Goal: Information Seeking & Learning: Find specific fact

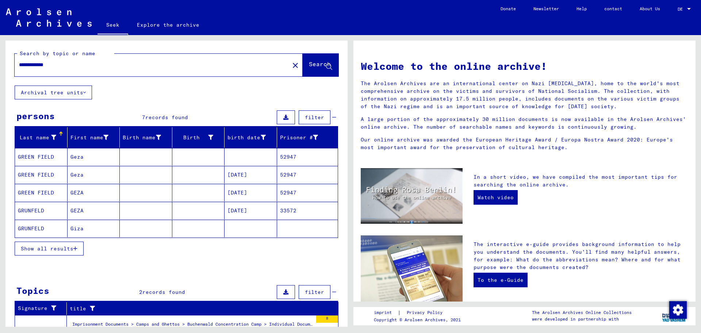
click at [35, 192] on font "GREEN FIELD" at bounding box center [36, 192] width 36 height 7
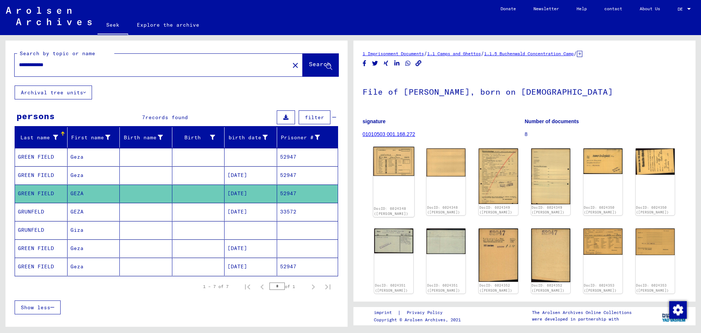
click at [393, 166] on img at bounding box center [393, 161] width 41 height 29
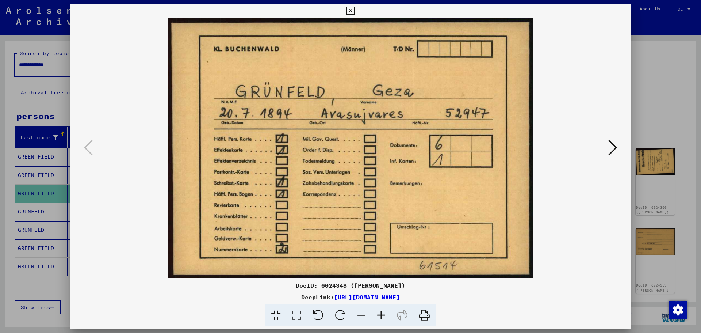
click at [425, 318] on icon at bounding box center [424, 315] width 22 height 22
click at [611, 149] on icon at bounding box center [612, 148] width 9 height 18
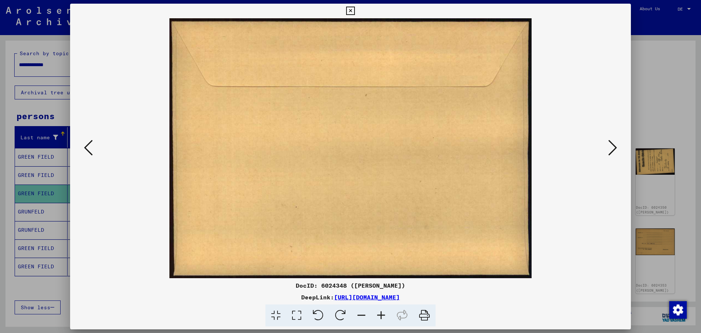
click at [611, 149] on icon at bounding box center [612, 148] width 9 height 18
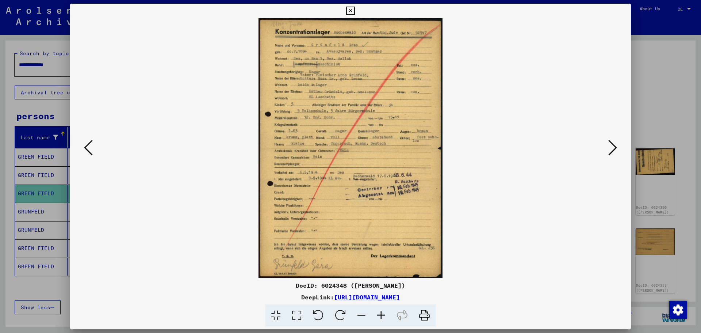
drag, startPoint x: 422, startPoint y: 317, endPoint x: 531, endPoint y: 286, distance: 113.7
click at [422, 317] on icon at bounding box center [424, 315] width 22 height 22
click at [615, 146] on icon at bounding box center [612, 148] width 9 height 18
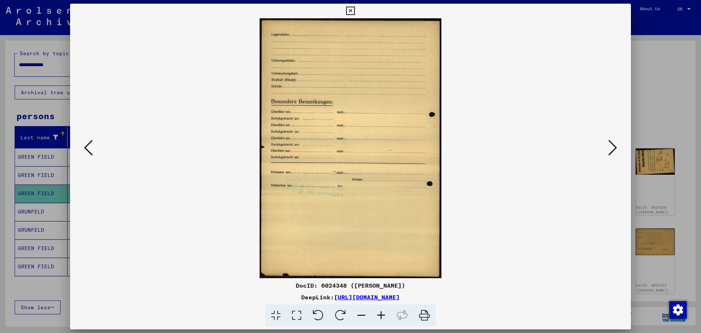
click at [422, 318] on icon at bounding box center [424, 315] width 22 height 22
click at [617, 147] on icon at bounding box center [612, 148] width 9 height 18
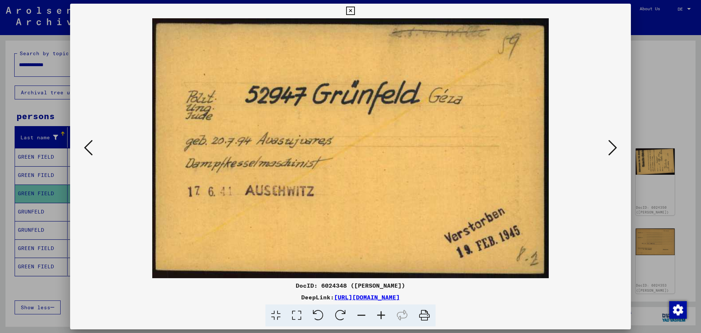
click at [421, 314] on icon at bounding box center [424, 315] width 22 height 22
click at [612, 147] on icon at bounding box center [612, 148] width 9 height 18
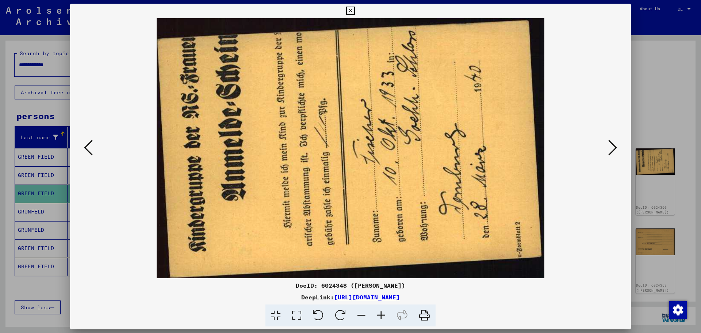
click at [425, 312] on icon at bounding box center [424, 315] width 22 height 22
click at [612, 149] on icon at bounding box center [612, 148] width 9 height 18
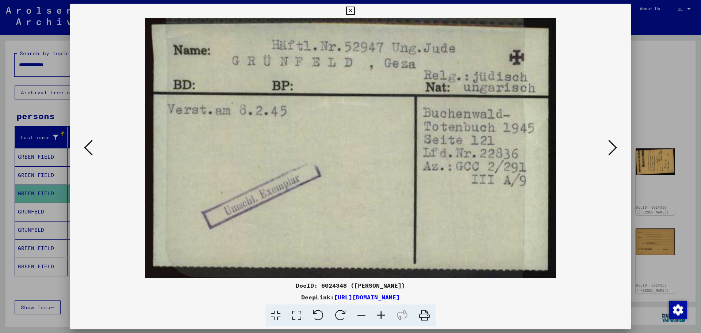
click at [424, 316] on icon at bounding box center [424, 315] width 22 height 22
click at [610, 146] on icon at bounding box center [612, 148] width 9 height 18
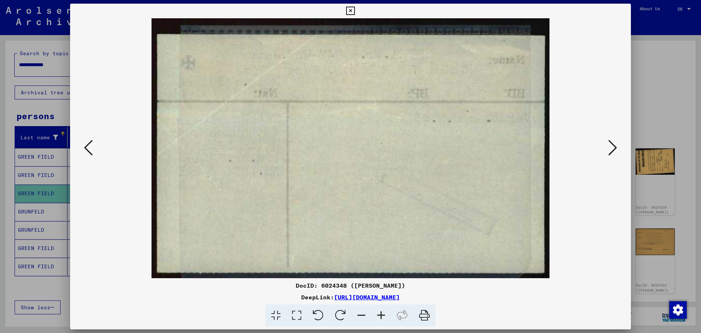
click at [609, 149] on icon at bounding box center [612, 148] width 9 height 18
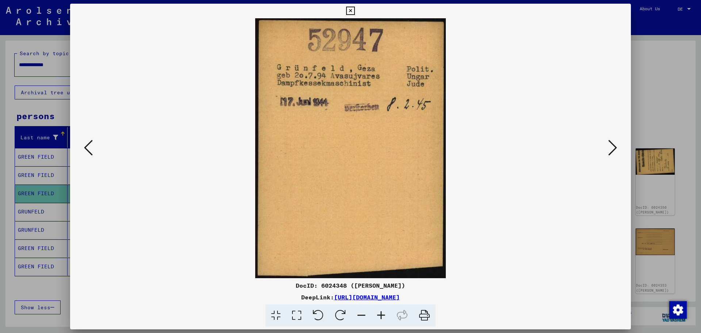
click at [425, 317] on icon at bounding box center [424, 315] width 22 height 22
click at [610, 154] on icon at bounding box center [612, 148] width 9 height 18
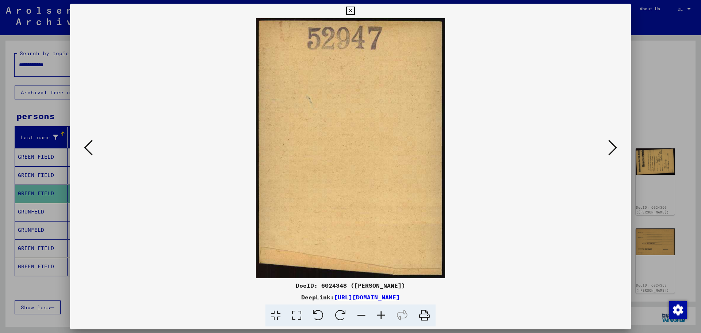
click at [610, 154] on icon at bounding box center [612, 148] width 9 height 18
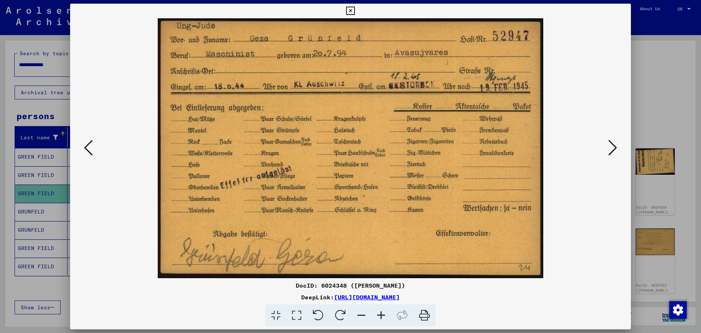
click at [610, 154] on icon at bounding box center [612, 148] width 9 height 18
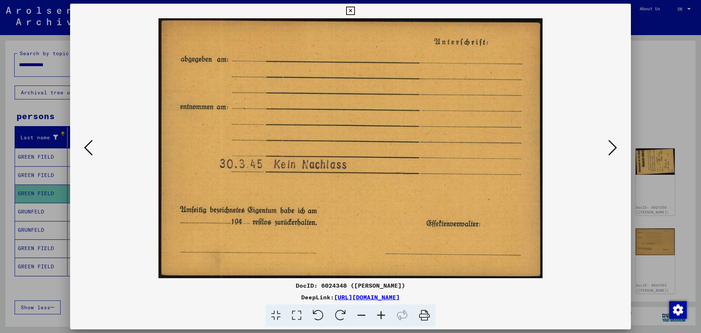
click at [83, 146] on button at bounding box center [88, 148] width 13 height 21
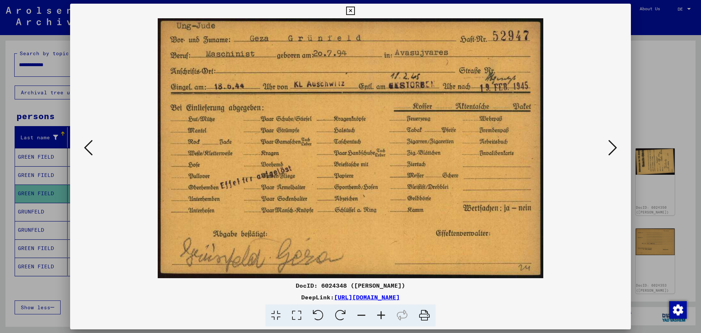
click at [88, 149] on icon at bounding box center [88, 148] width 9 height 18
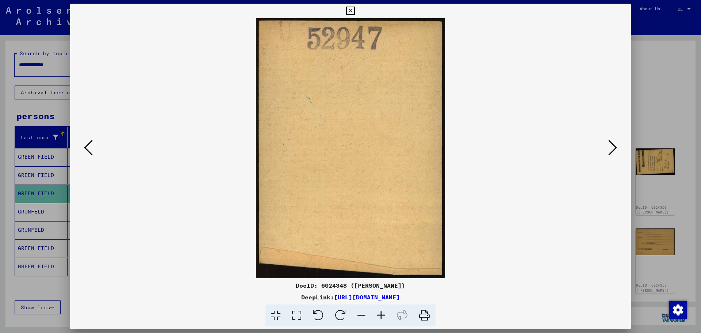
click at [88, 149] on icon at bounding box center [88, 148] width 9 height 18
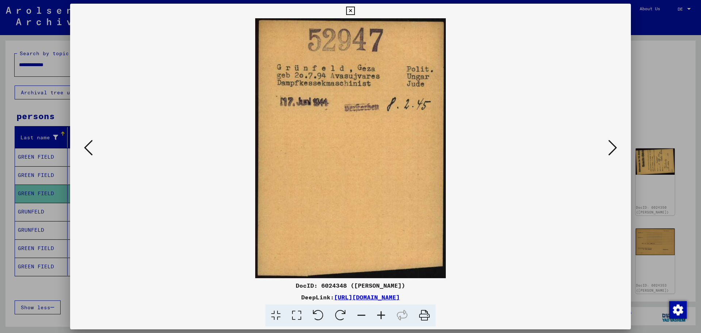
drag, startPoint x: 290, startPoint y: 101, endPoint x: 197, endPoint y: 165, distance: 113.4
click at [197, 165] on img at bounding box center [350, 148] width 511 height 260
click at [610, 147] on icon at bounding box center [612, 148] width 9 height 18
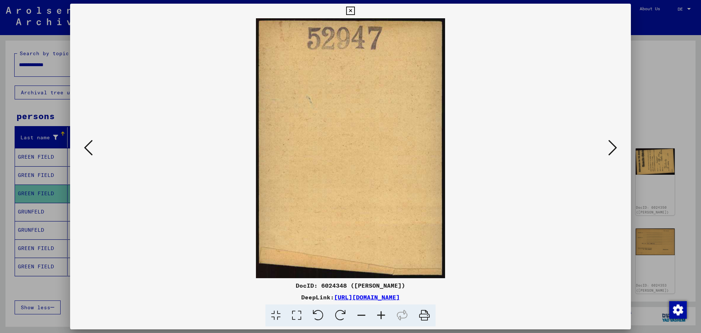
click at [610, 147] on icon at bounding box center [612, 148] width 9 height 18
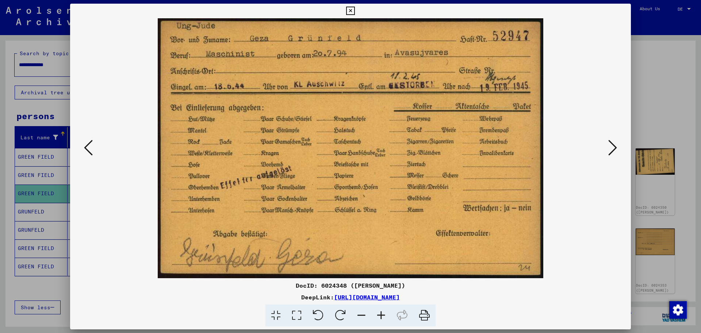
click at [610, 150] on icon at bounding box center [612, 148] width 9 height 18
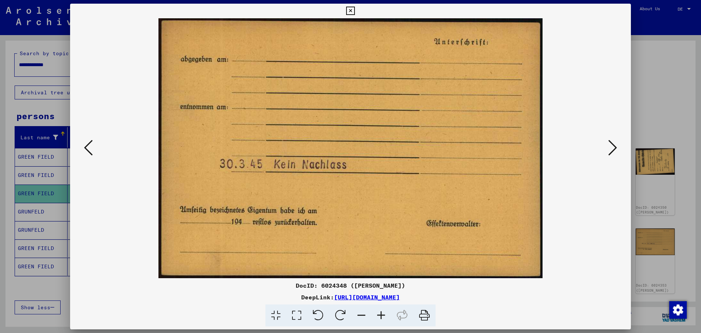
click at [610, 150] on icon at bounding box center [612, 148] width 9 height 18
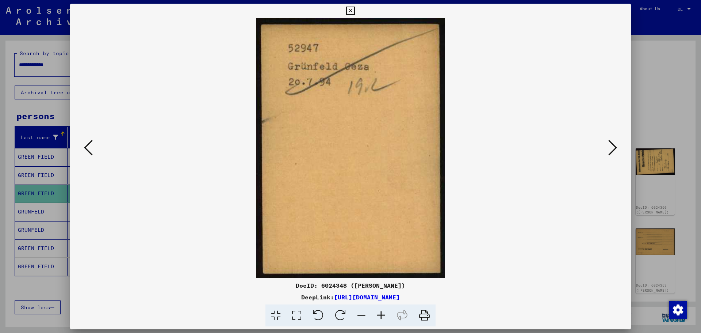
click at [610, 150] on icon at bounding box center [612, 148] width 9 height 18
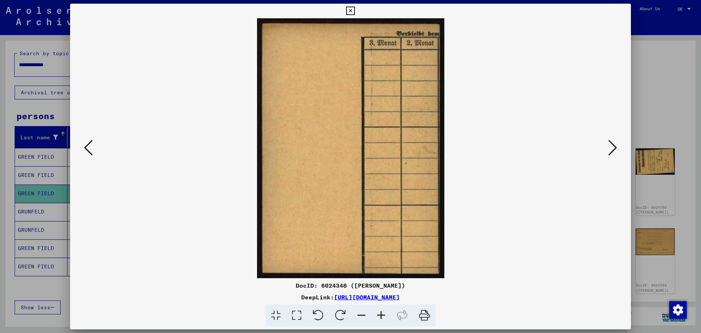
click at [610, 150] on icon at bounding box center [612, 148] width 9 height 18
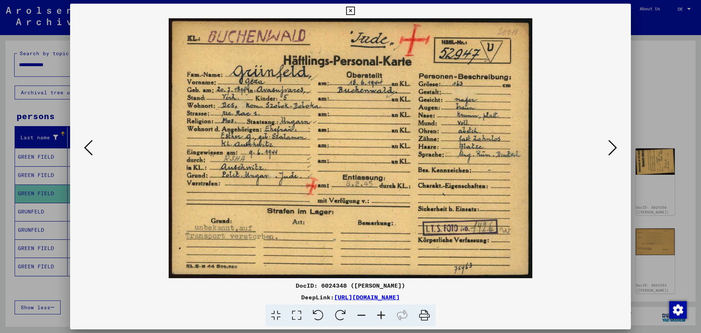
click at [400, 296] on font "[URL][DOMAIN_NAME]" at bounding box center [367, 296] width 66 height 7
click at [349, 11] on icon at bounding box center [350, 11] width 8 height 9
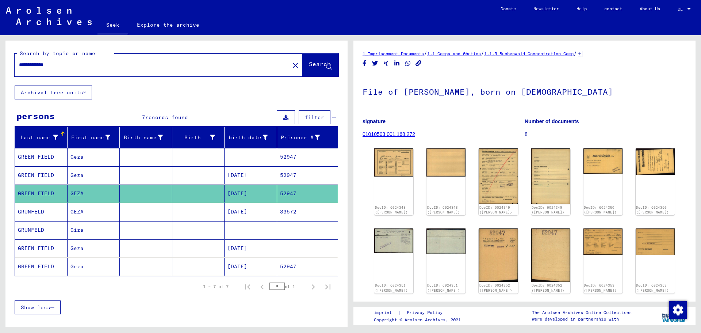
drag, startPoint x: 30, startPoint y: 65, endPoint x: 18, endPoint y: 64, distance: 12.1
click at [18, 64] on div "**********" at bounding box center [150, 65] width 271 height 16
type input "**********"
click at [313, 61] on font "Search" at bounding box center [320, 63] width 22 height 7
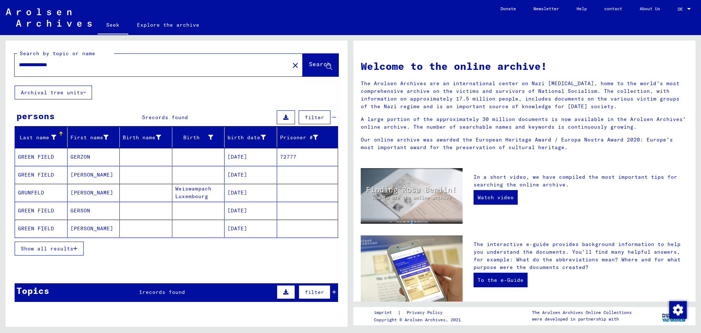
click at [83, 156] on font "GERZON" at bounding box center [80, 156] width 20 height 7
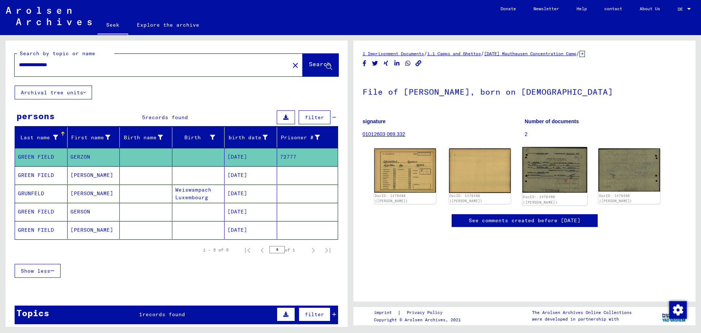
click at [545, 178] on img at bounding box center [554, 170] width 65 height 46
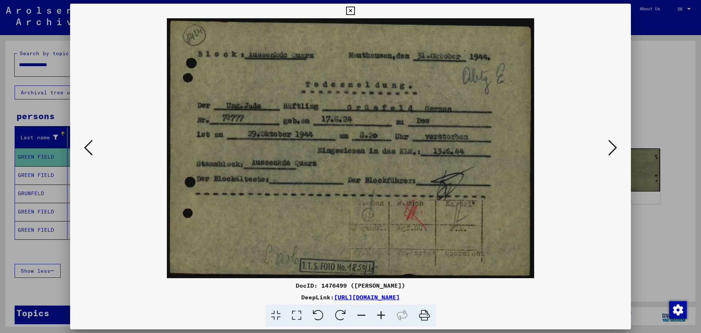
click at [616, 147] on icon at bounding box center [612, 148] width 9 height 18
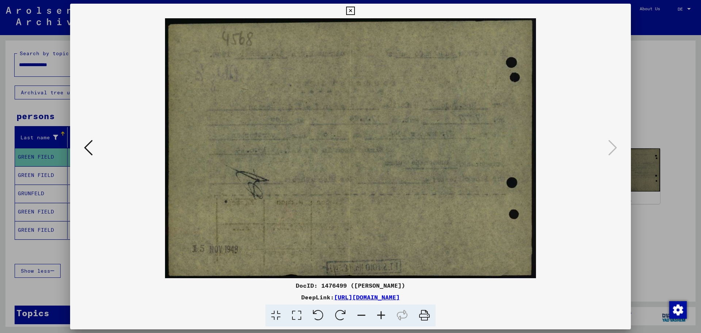
click at [89, 155] on icon at bounding box center [88, 148] width 9 height 18
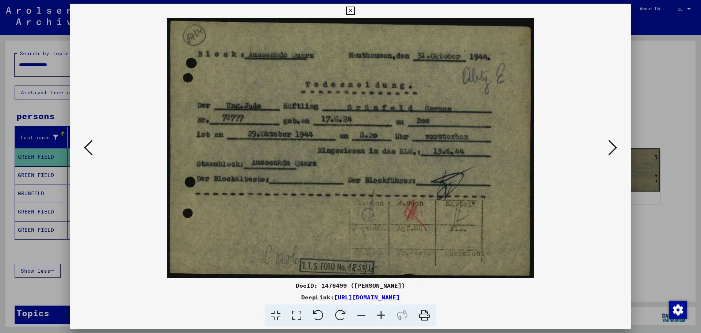
click at [615, 149] on icon at bounding box center [612, 148] width 9 height 18
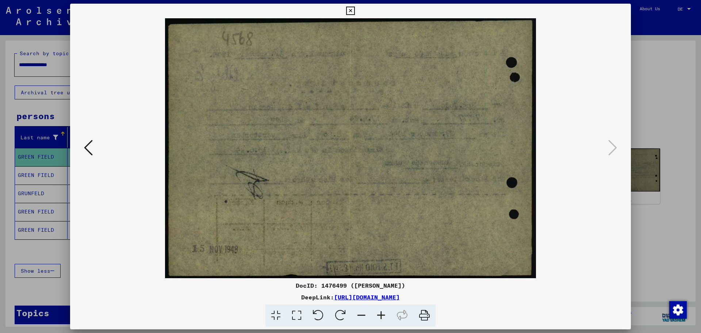
click at [350, 10] on icon at bounding box center [350, 11] width 8 height 9
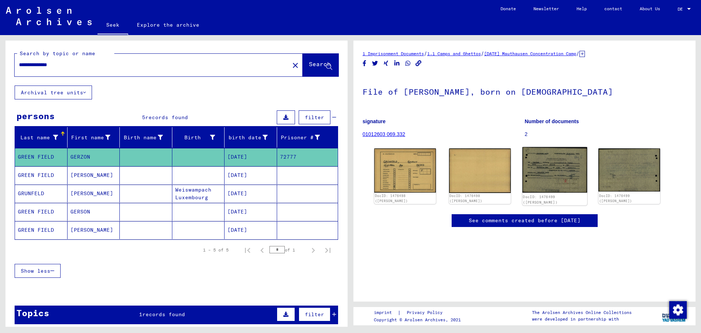
click at [566, 178] on img at bounding box center [554, 170] width 65 height 46
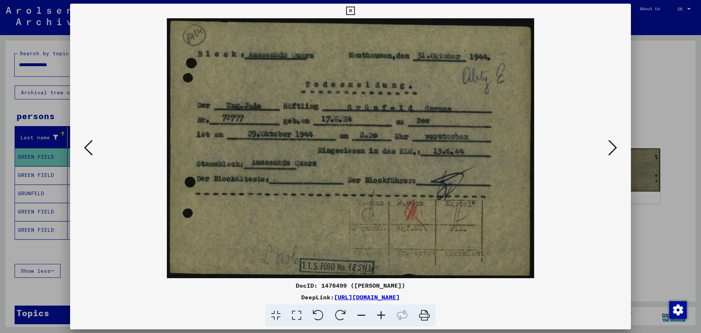
click at [349, 11] on icon at bounding box center [350, 11] width 8 height 9
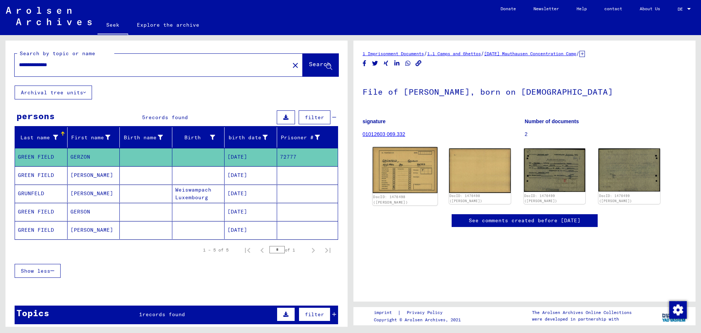
click at [383, 175] on img at bounding box center [405, 170] width 65 height 46
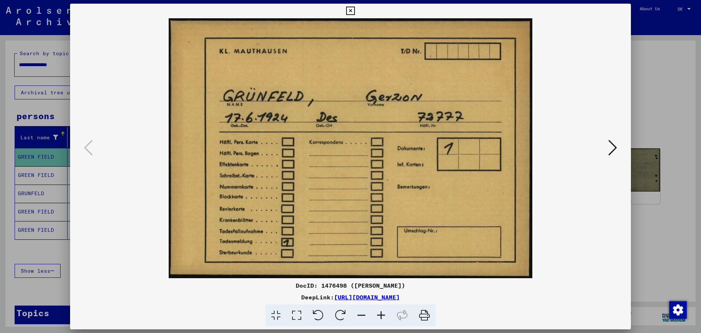
click at [353, 8] on icon at bounding box center [350, 11] width 8 height 9
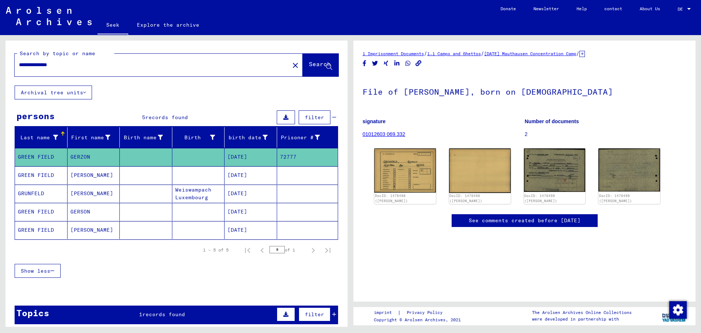
drag, startPoint x: 67, startPoint y: 65, endPoint x: 0, endPoint y: 44, distance: 70.0
click at [0, 44] on div "**********" at bounding box center [175, 180] width 350 height 291
type input "**********"
click at [309, 69] on span "Search" at bounding box center [320, 66] width 23 height 8
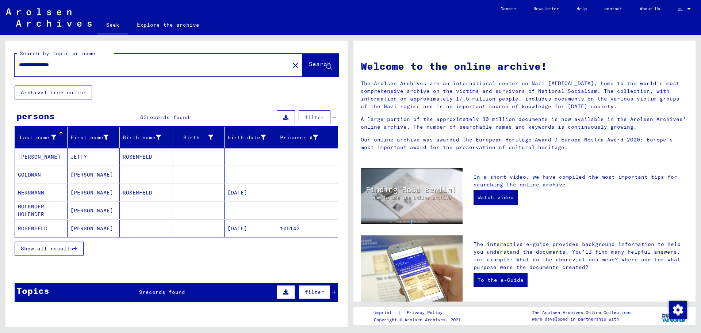
click at [132, 194] on font "ROSENFELD" at bounding box center [138, 192] width 30 height 7
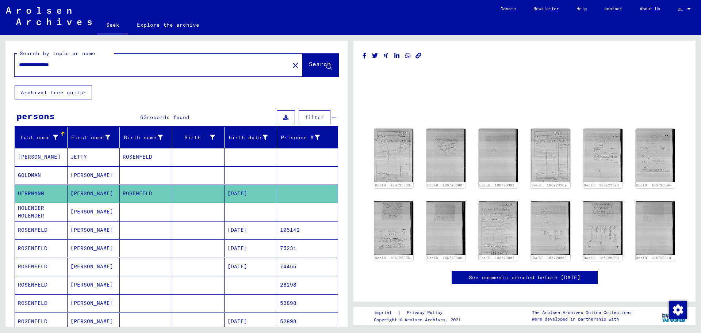
click at [92, 248] on mat-cell "[PERSON_NAME]" at bounding box center [94, 248] width 53 height 18
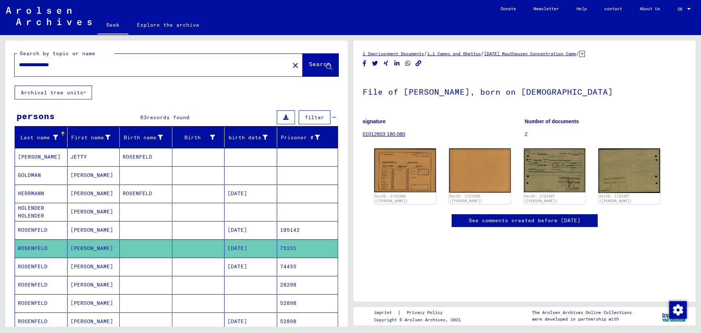
click at [86, 332] on font "[PERSON_NAME]" at bounding box center [91, 339] width 43 height 7
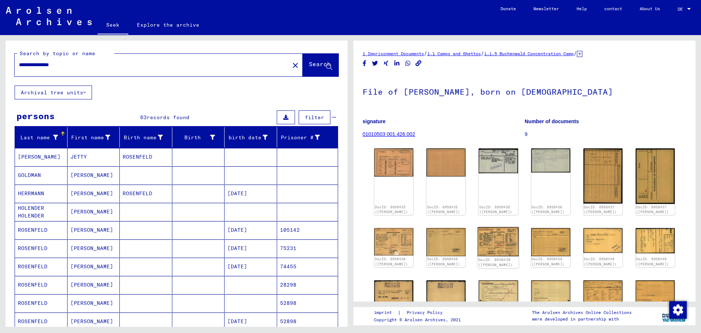
click at [490, 242] on img at bounding box center [498, 241] width 41 height 29
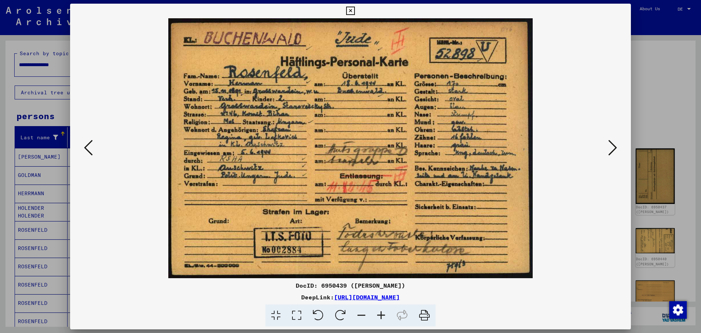
click at [613, 149] on icon at bounding box center [612, 148] width 9 height 18
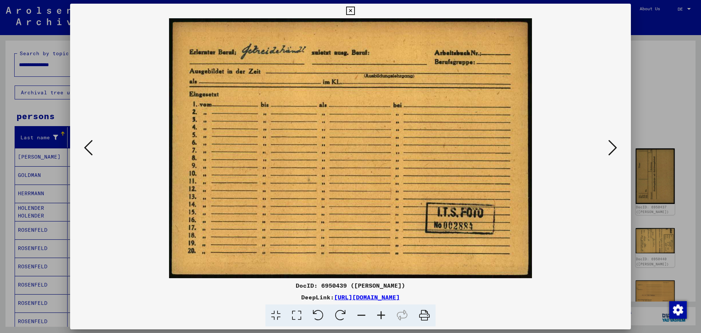
click at [613, 149] on icon at bounding box center [612, 148] width 9 height 18
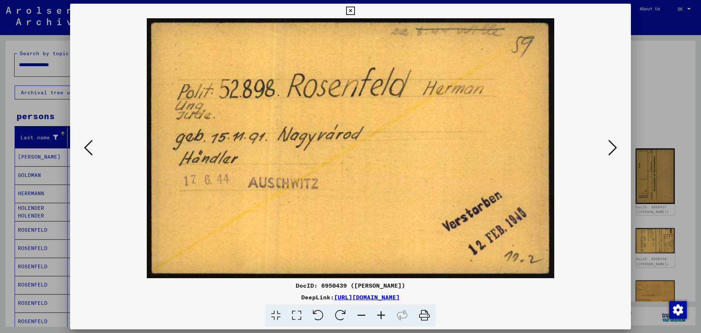
click at [613, 149] on icon at bounding box center [612, 148] width 9 height 18
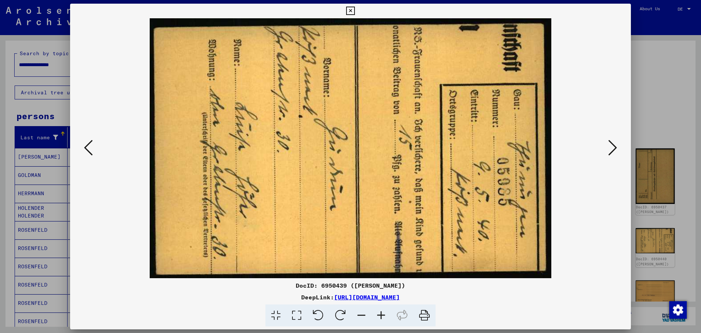
click at [613, 149] on icon at bounding box center [612, 148] width 9 height 18
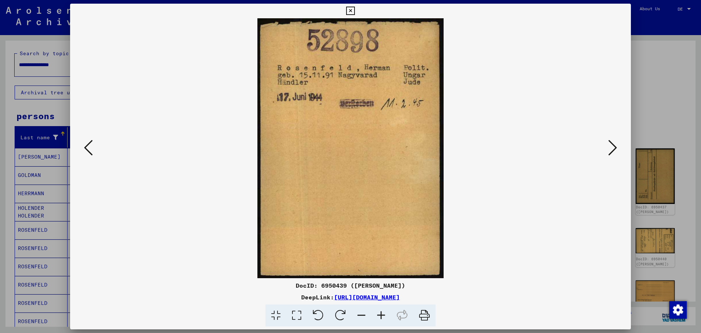
click at [613, 149] on icon at bounding box center [612, 148] width 9 height 18
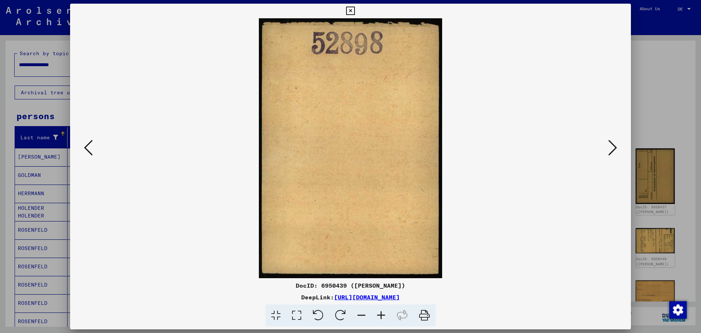
click at [613, 149] on icon at bounding box center [612, 148] width 9 height 18
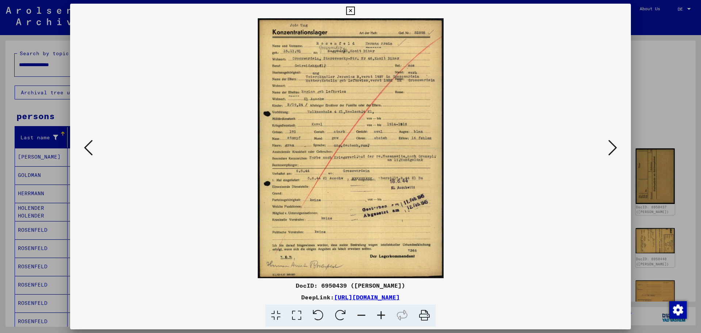
click at [350, 7] on icon at bounding box center [350, 11] width 8 height 9
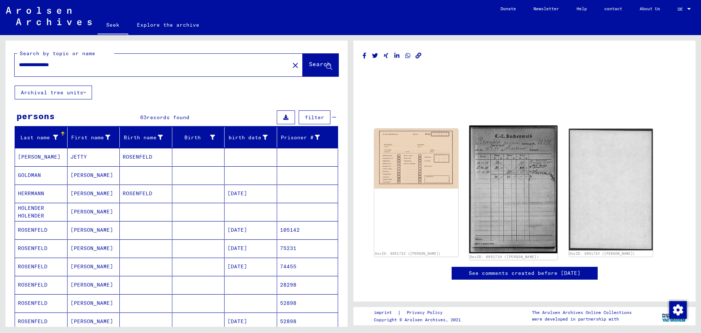
click at [497, 214] on img at bounding box center [514, 188] width 88 height 127
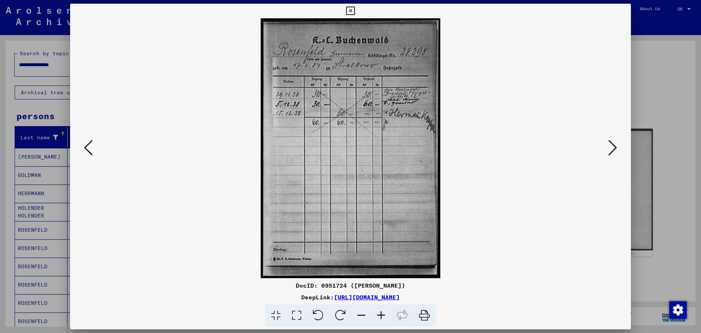
click at [612, 147] on icon at bounding box center [612, 148] width 9 height 18
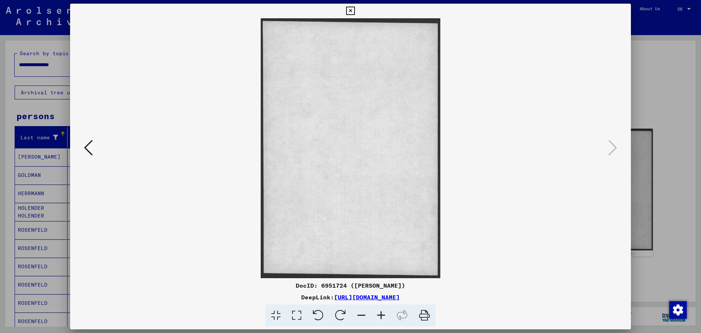
click at [347, 9] on icon at bounding box center [350, 11] width 8 height 9
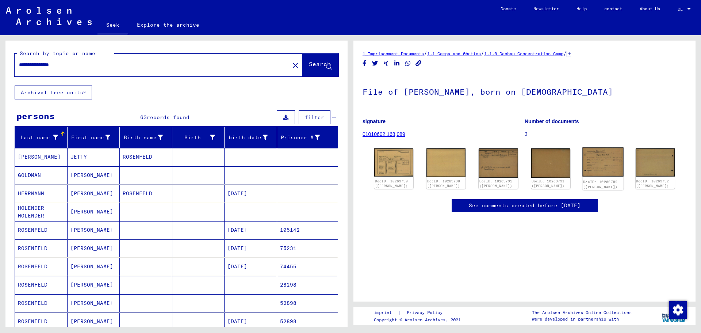
click at [599, 167] on img at bounding box center [602, 161] width 41 height 29
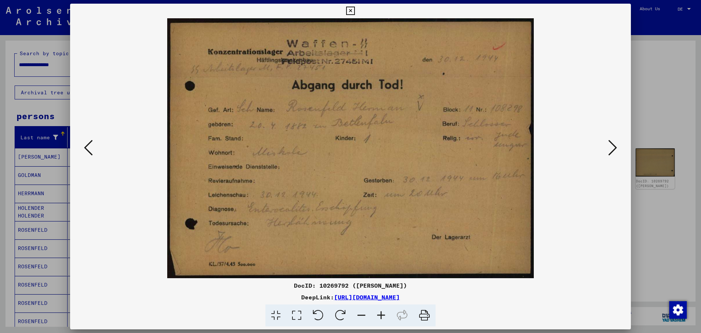
click at [350, 8] on icon at bounding box center [350, 11] width 8 height 9
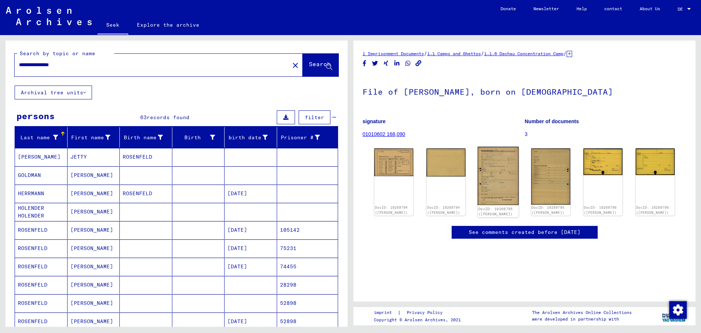
click at [497, 195] on img at bounding box center [498, 176] width 41 height 58
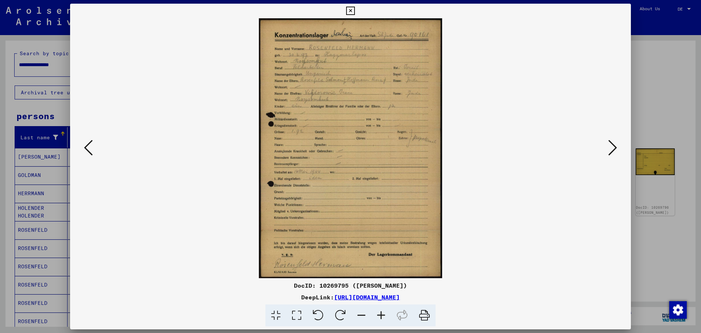
click at [614, 150] on icon at bounding box center [612, 148] width 9 height 18
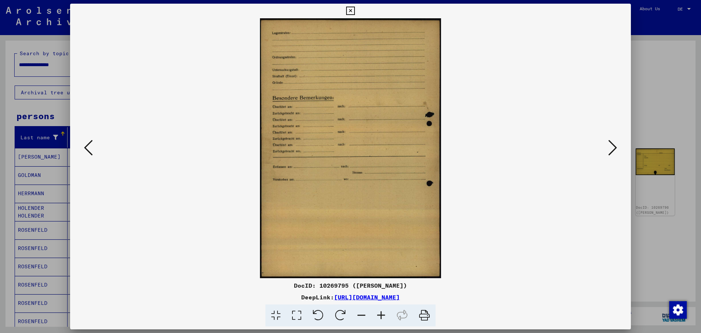
click at [614, 150] on icon at bounding box center [612, 148] width 9 height 18
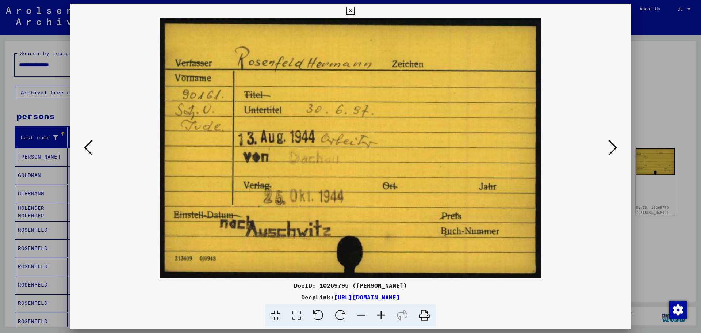
click at [614, 150] on icon at bounding box center [612, 148] width 9 height 18
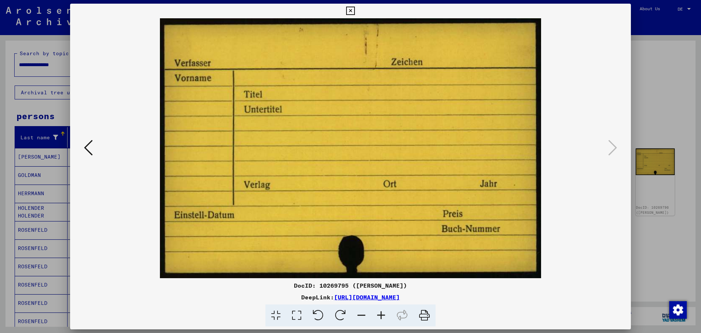
click at [352, 11] on icon at bounding box center [350, 11] width 8 height 9
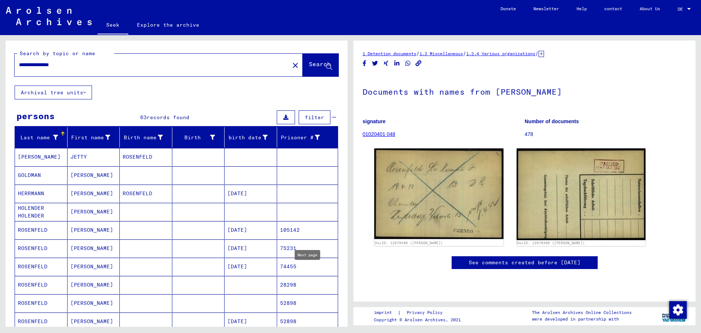
type input "*"
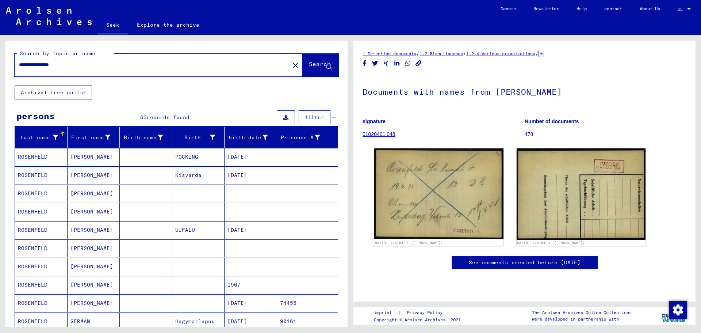
drag, startPoint x: 336, startPoint y: 179, endPoint x: 336, endPoint y: 170, distance: 9.5
click at [247, 226] on font "[DATE]" at bounding box center [237, 229] width 20 height 7
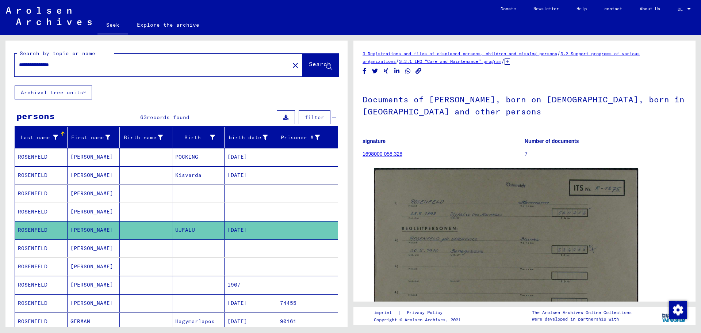
click at [375, 151] on font "1698000 058.328" at bounding box center [383, 154] width 40 height 6
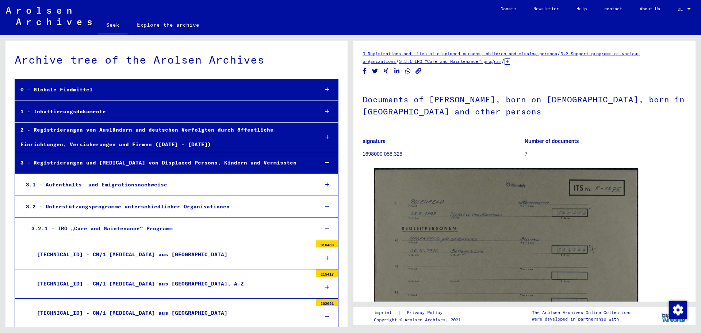
click at [525, 151] on font "7" at bounding box center [526, 154] width 3 height 6
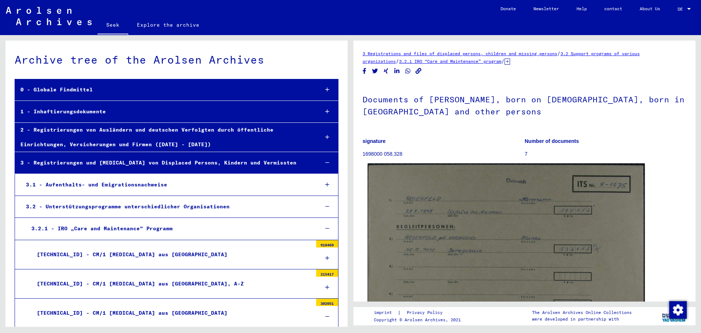
click at [525, 163] on img at bounding box center [506, 260] width 277 height 194
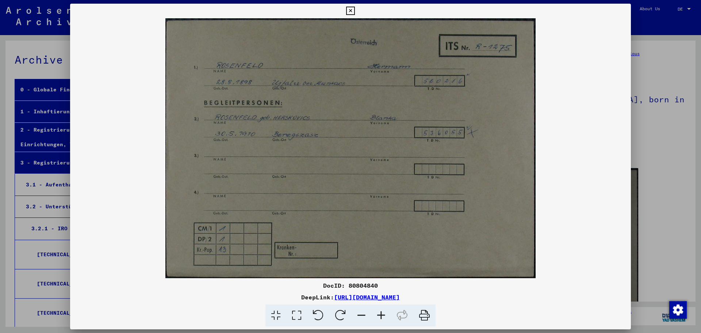
click at [350, 11] on icon at bounding box center [350, 11] width 8 height 9
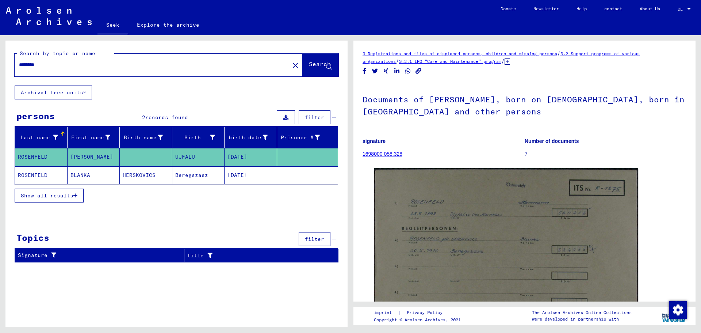
type input "**********"
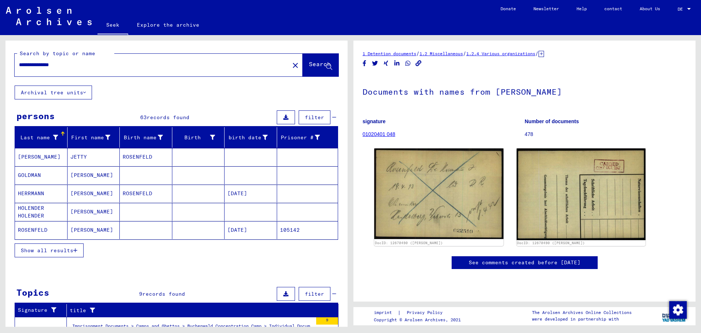
click at [80, 61] on input "**********" at bounding box center [152, 65] width 266 height 8
click at [309, 61] on font "Search" at bounding box center [320, 63] width 22 height 7
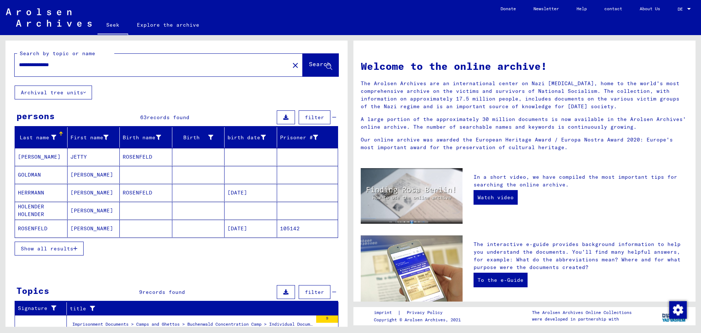
click at [141, 332] on font "File of [PERSON_NAME], born on [DEMOGRAPHIC_DATA]" at bounding box center [152, 335] width 161 height 7
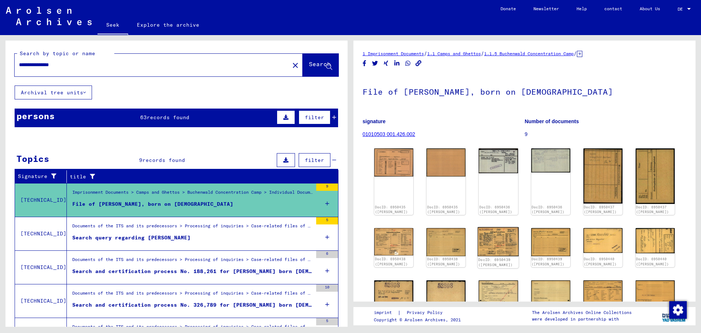
click at [498, 245] on img at bounding box center [498, 241] width 41 height 29
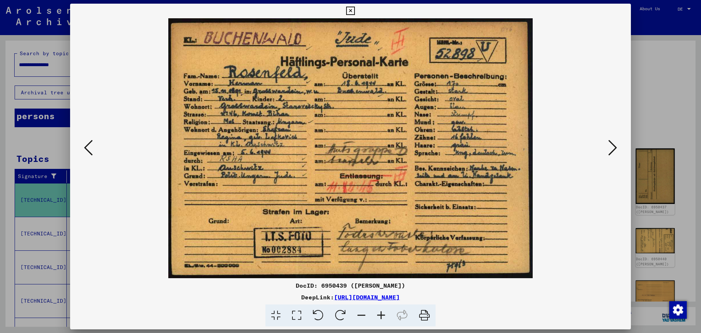
click at [616, 148] on icon at bounding box center [612, 148] width 9 height 18
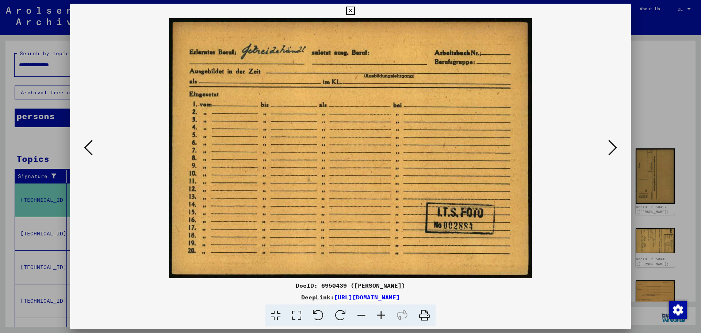
click at [616, 148] on icon at bounding box center [612, 148] width 9 height 18
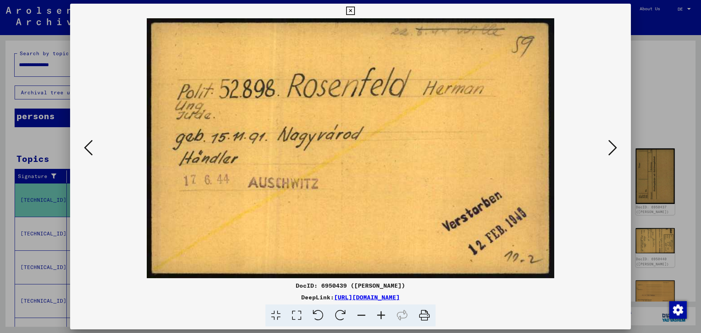
click at [616, 148] on icon at bounding box center [612, 148] width 9 height 18
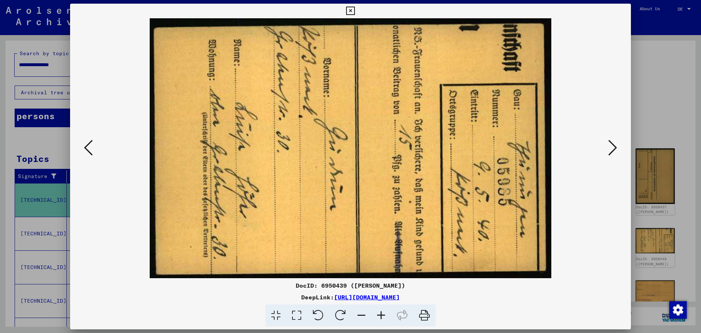
click at [616, 148] on icon at bounding box center [612, 148] width 9 height 18
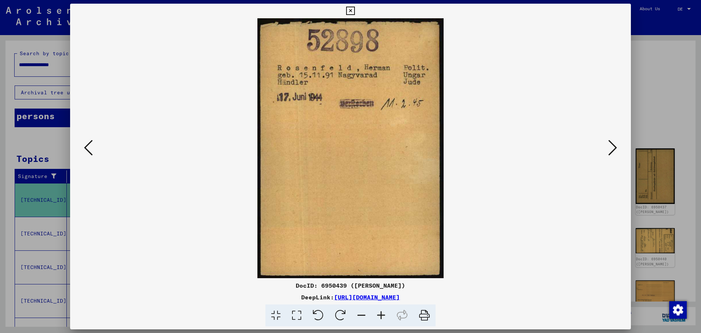
click at [616, 148] on icon at bounding box center [612, 148] width 9 height 18
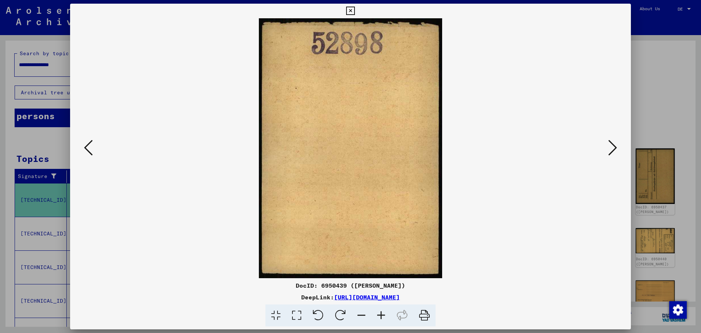
click at [616, 148] on icon at bounding box center [612, 148] width 9 height 18
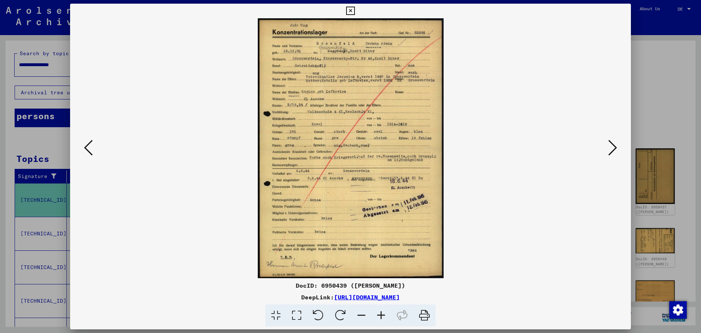
click at [350, 14] on icon at bounding box center [350, 11] width 8 height 9
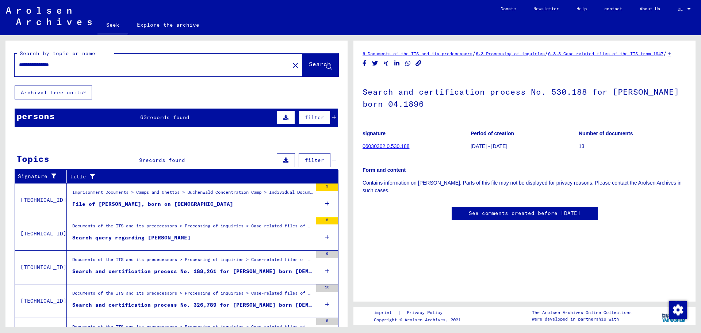
click at [372, 149] on font "06030302.0.530.188" at bounding box center [386, 146] width 47 height 6
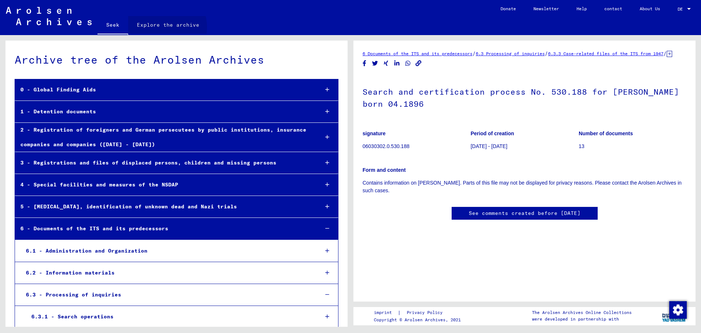
click at [160, 27] on font "Explore the archive" at bounding box center [168, 25] width 62 height 7
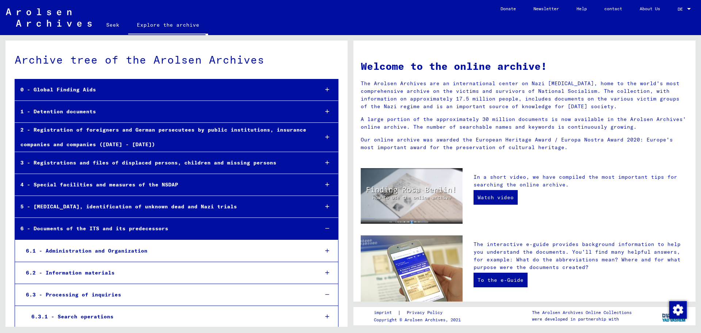
click at [111, 25] on font "Seek" at bounding box center [112, 25] width 13 height 7
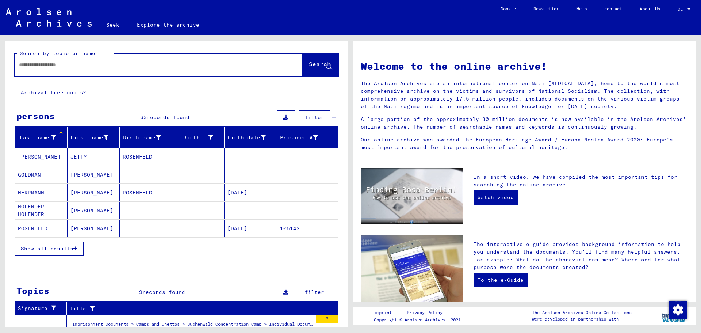
click at [108, 64] on input "text" at bounding box center [150, 65] width 262 height 8
type input "**********"
click at [309, 68] on font "Search" at bounding box center [320, 63] width 22 height 7
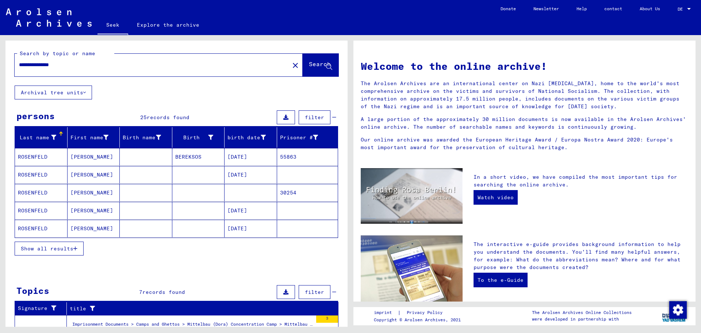
click at [78, 230] on font "[PERSON_NAME]" at bounding box center [91, 228] width 43 height 7
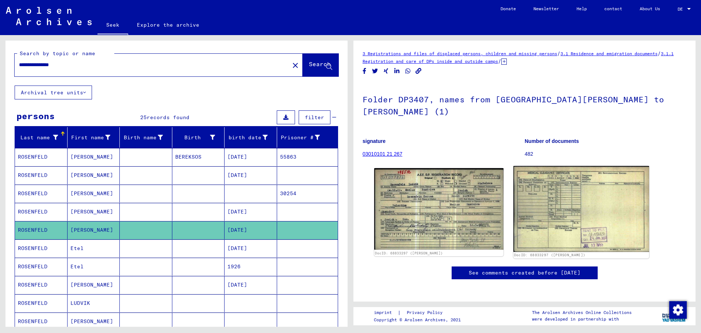
click at [530, 225] on img at bounding box center [580, 209] width 135 height 86
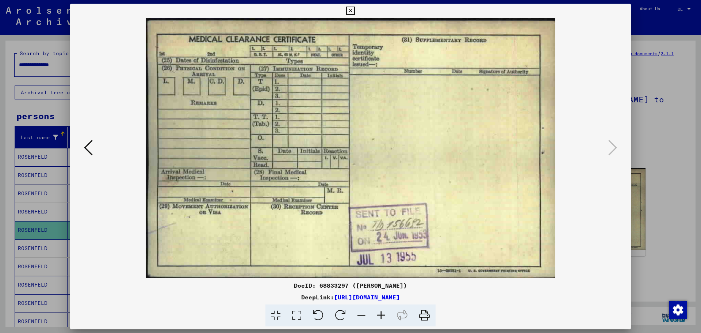
click at [85, 152] on icon at bounding box center [88, 148] width 9 height 18
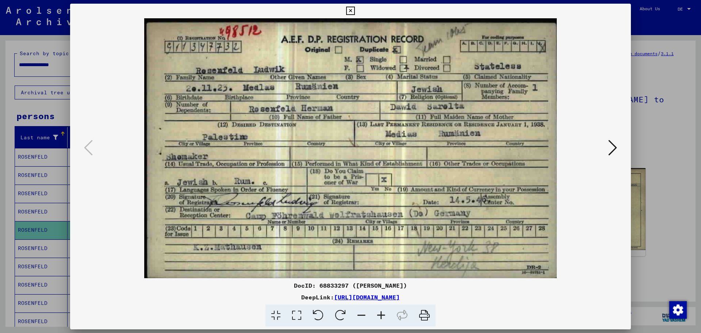
click at [349, 8] on icon at bounding box center [350, 11] width 8 height 9
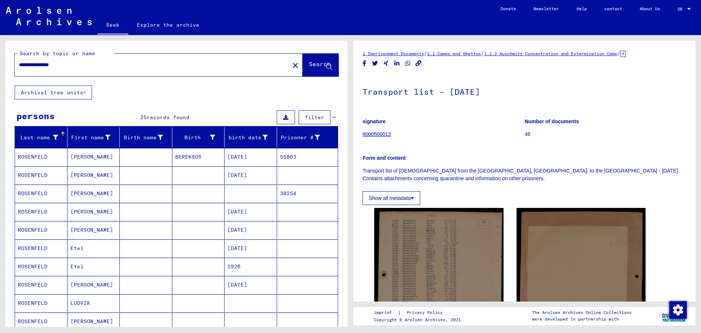
click at [383, 131] on font "8000500013" at bounding box center [377, 134] width 28 height 6
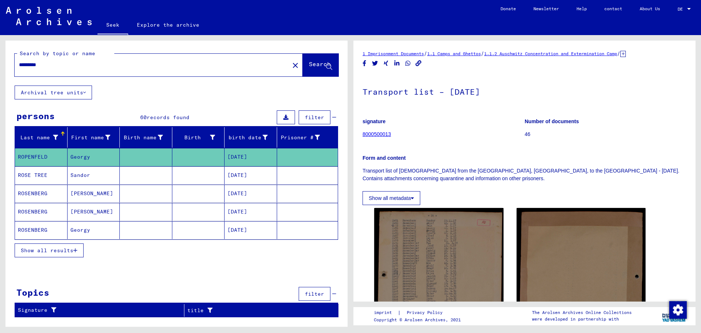
drag, startPoint x: 103, startPoint y: 64, endPoint x: 0, endPoint y: 58, distance: 103.1
click at [0, 58] on div "Search by topic or name ********* close Search Archival tree units persons 60 r…" at bounding box center [175, 180] width 350 height 291
click at [303, 64] on button "Search" at bounding box center [321, 65] width 36 height 23
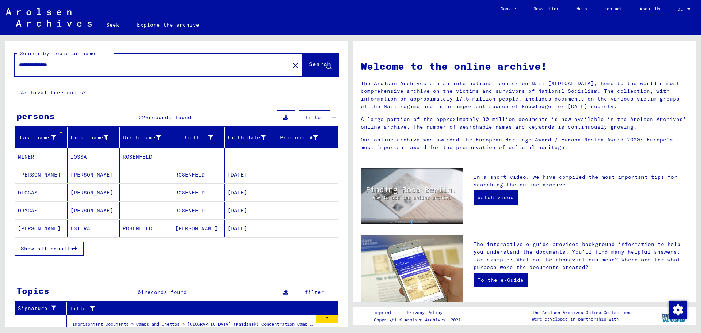
drag, startPoint x: 38, startPoint y: 63, endPoint x: 11, endPoint y: 65, distance: 27.1
click at [11, 65] on div "**********" at bounding box center [176, 63] width 342 height 45
type input "*********"
click at [309, 64] on font "Search" at bounding box center [320, 63] width 22 height 7
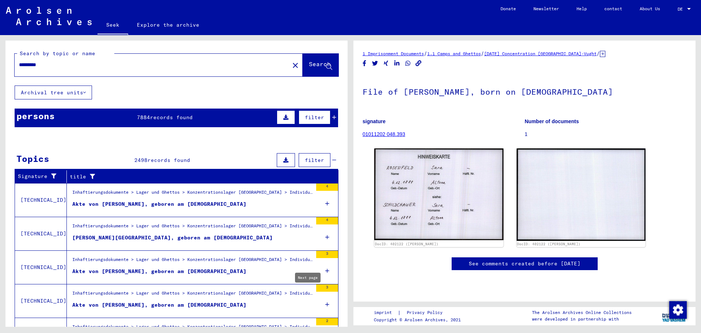
type input "*"
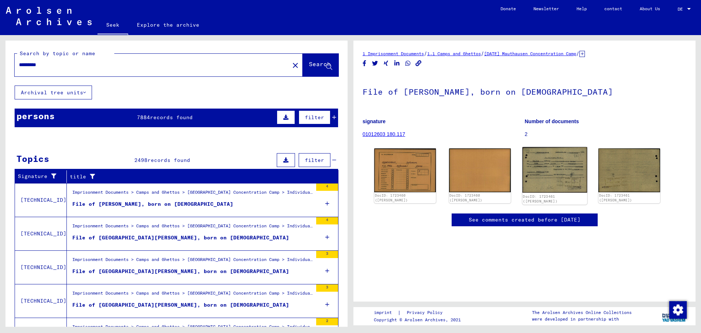
click at [550, 188] on img at bounding box center [554, 170] width 65 height 46
